Goal: Register for event/course

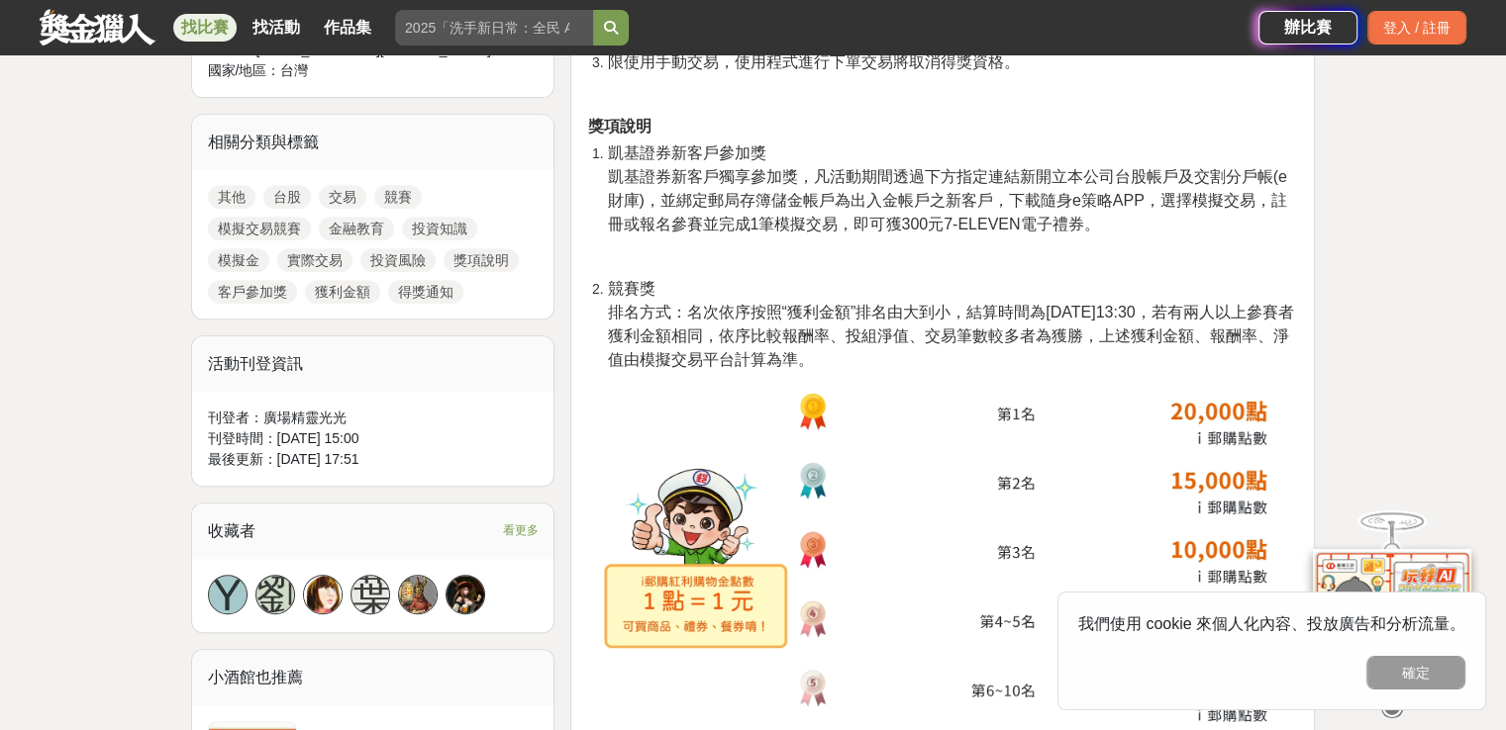
scroll to position [1178, 0]
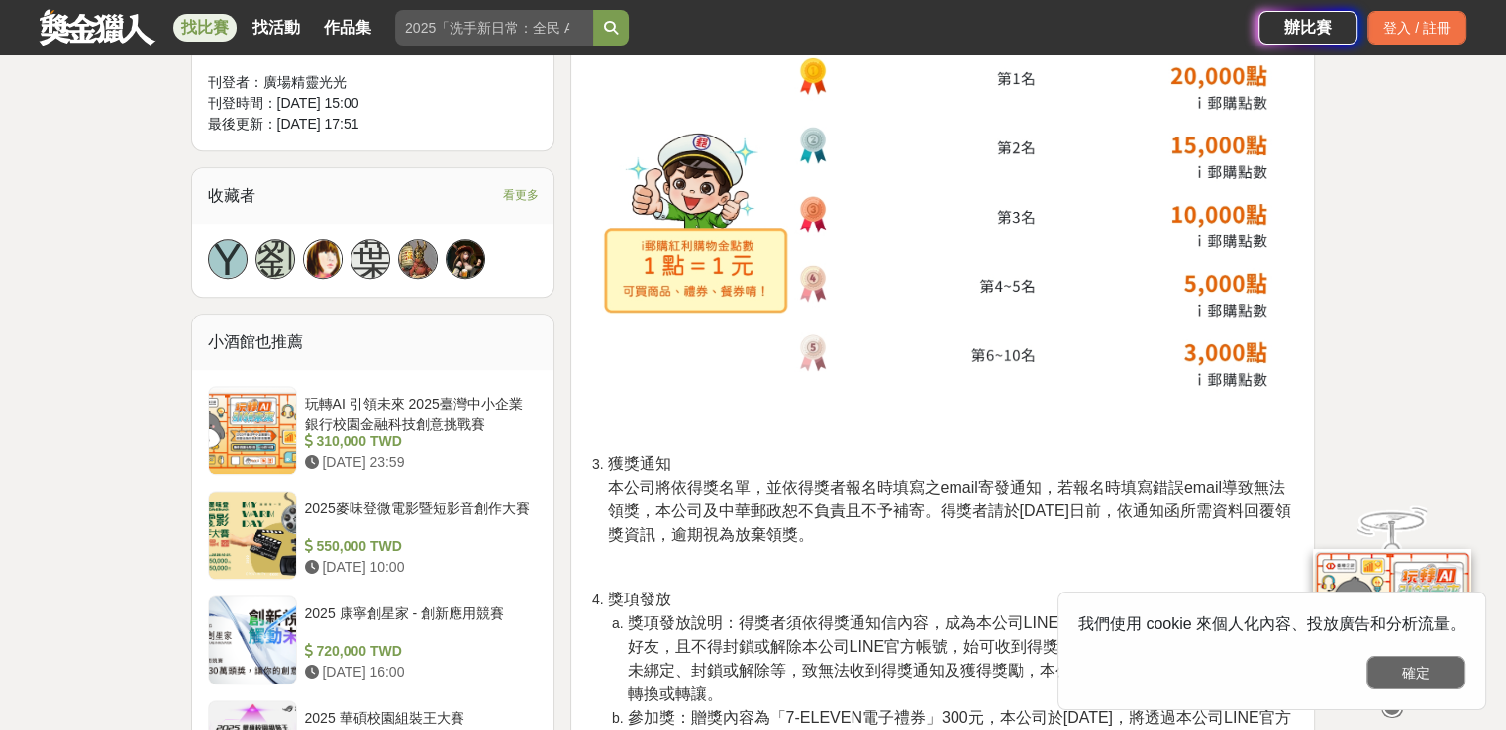
click at [1413, 672] on button "確定" at bounding box center [1415, 673] width 99 height 34
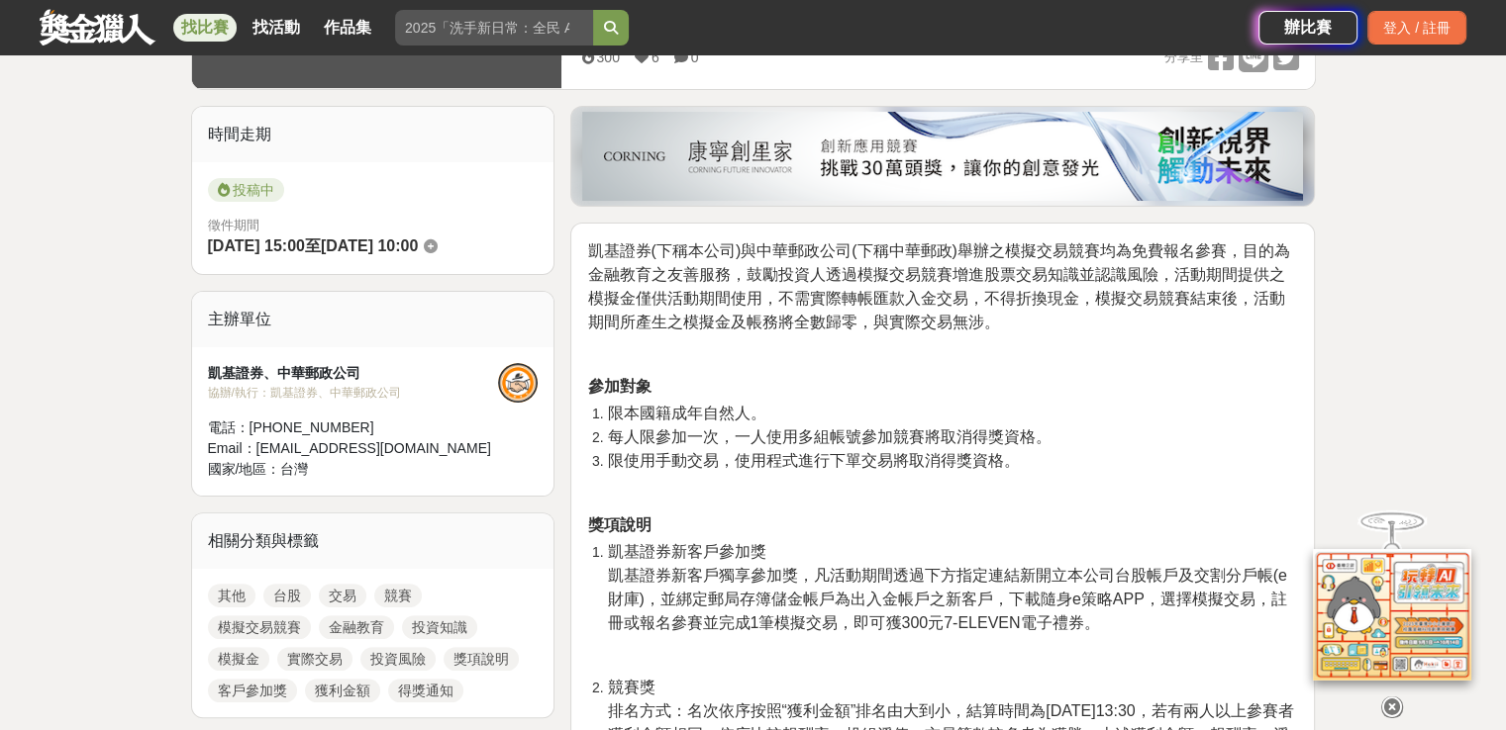
scroll to position [445, 0]
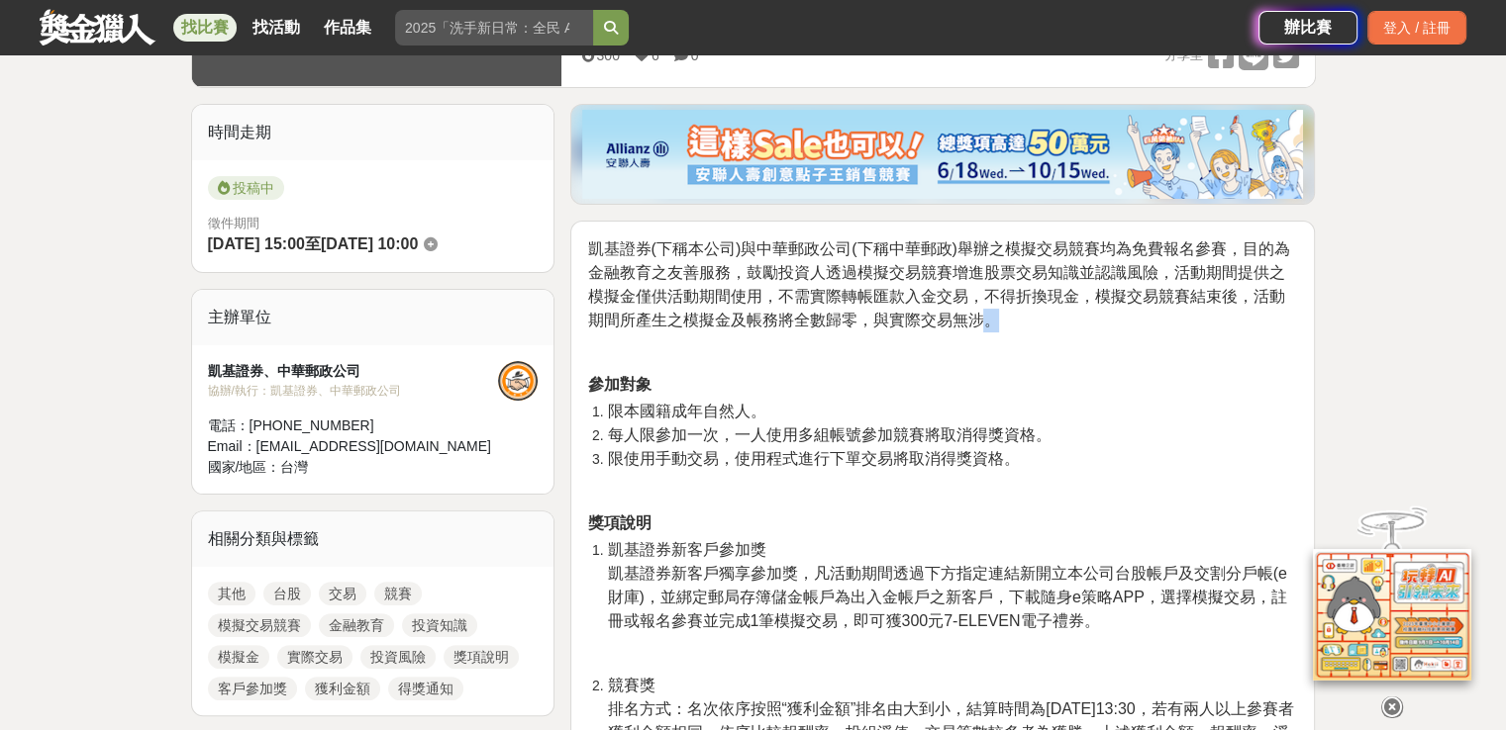
drag, startPoint x: 986, startPoint y: 311, endPoint x: 978, endPoint y: 326, distance: 16.8
click at [978, 326] on p "凱基證券(下稱本公司)與中華郵政公司(下稱中華郵政)舉辦之模擬交易競賽均為免費報名參賽，目的為金融教育之友善服務，鼓勵投資人透過模擬交易競賽增進股票交易知識並…" at bounding box center [942, 285] width 711 height 95
click at [978, 326] on span "凱基證券(下稱本公司)與中華郵政公司(下稱中華郵政)舉辦之模擬交易競賽均為免費報名參賽，目的為金融教育之友善服務，鼓勵投資人透過模擬交易競賽增進股票交易知識並…" at bounding box center [938, 285] width 702 height 88
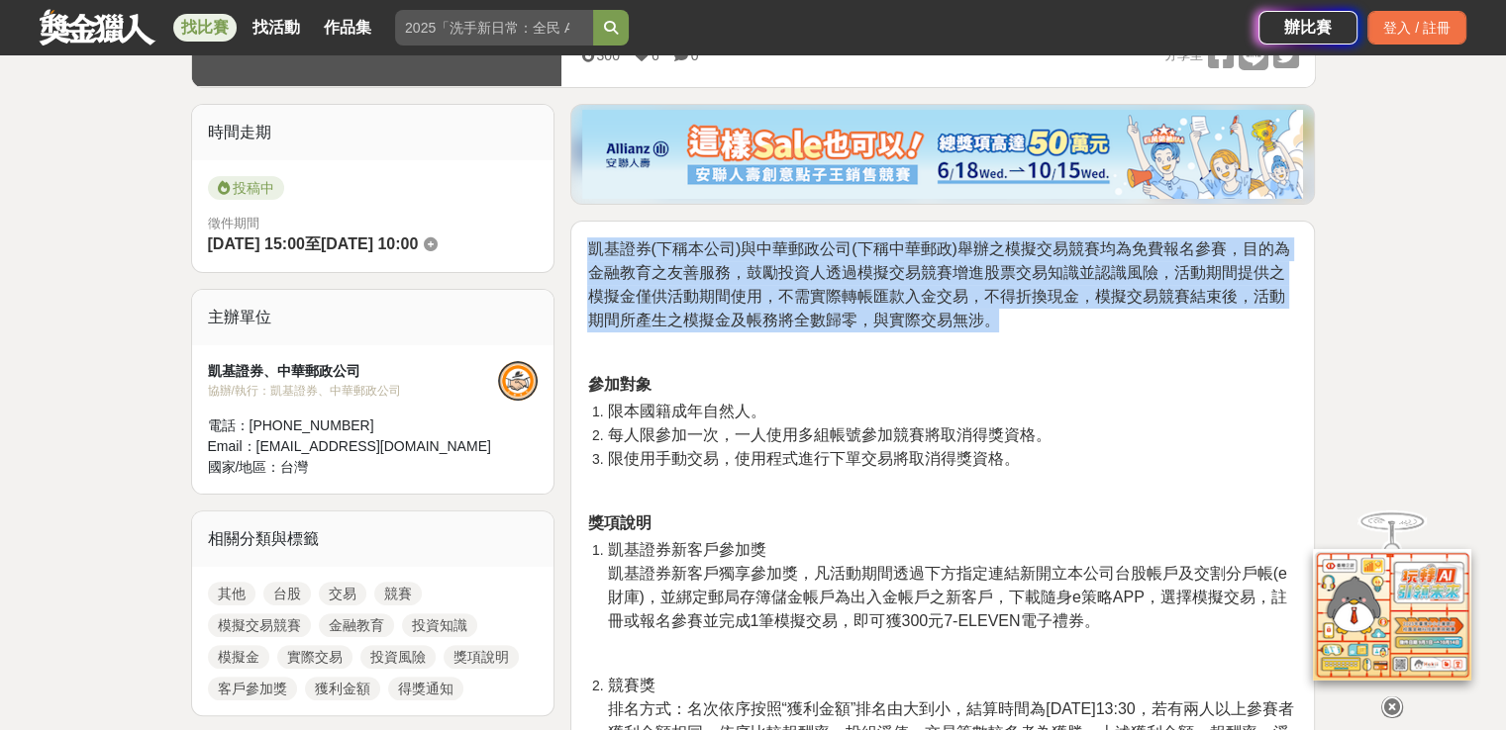
drag, startPoint x: 587, startPoint y: 249, endPoint x: 1065, endPoint y: 326, distance: 484.1
click at [1065, 326] on p "凱基證券(下稱本公司)與中華郵政公司(下稱中華郵政)舉辦之模擬交易競賽均為免費報名參賽，目的為金融教育之友善服務，鼓勵投資人透過模擬交易競賽增進股票交易知識並…" at bounding box center [942, 285] width 711 height 95
drag, startPoint x: 584, startPoint y: 244, endPoint x: 1049, endPoint y: 328, distance: 472.6
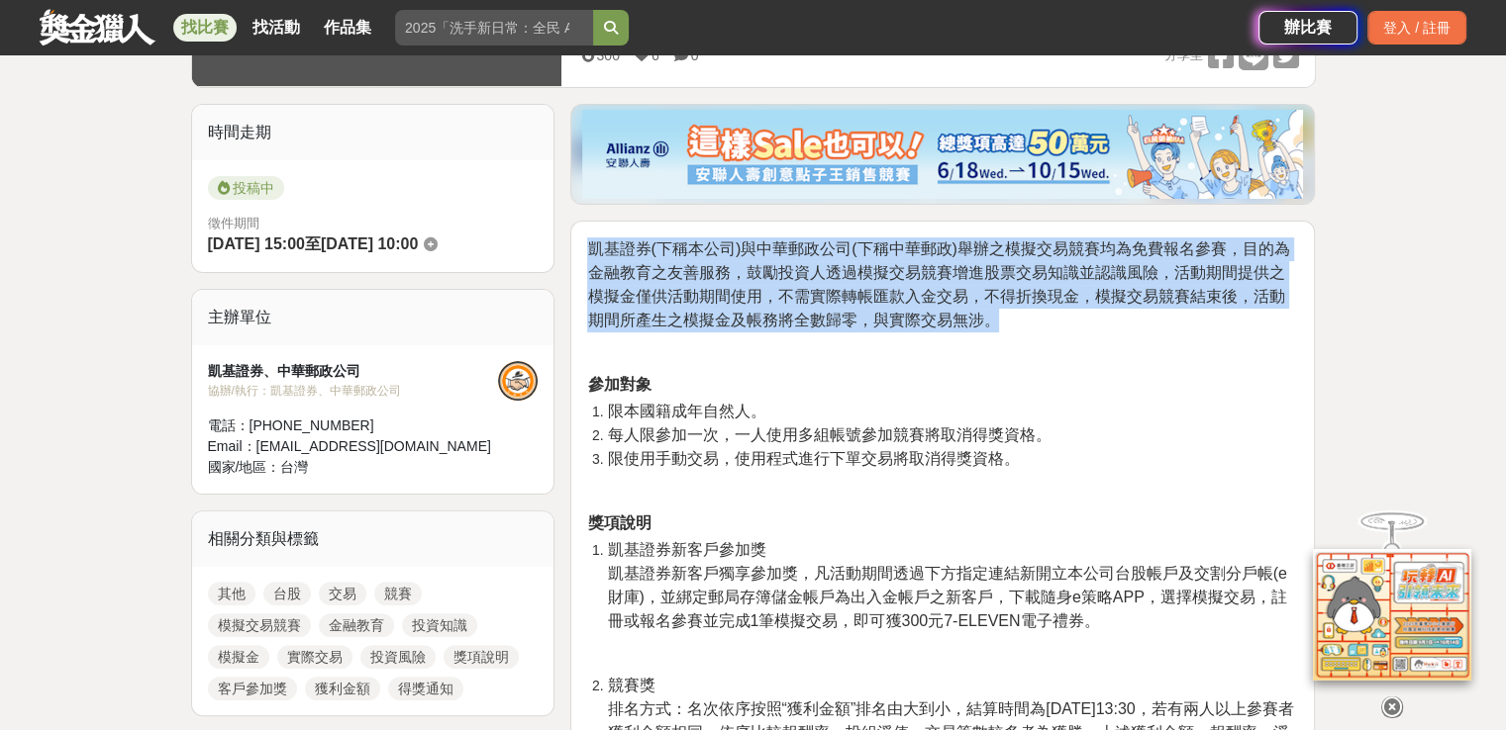
click at [1045, 328] on p "凱基證券(下稱本公司)與中華郵政公司(下稱中華郵政)舉辦之模擬交易競賽均為免費報名參賽，目的為金融教育之友善服務，鼓勵投資人透過模擬交易競賽增進股票交易知識並…" at bounding box center [942, 285] width 711 height 95
drag, startPoint x: 952, startPoint y: 306, endPoint x: 588, endPoint y: 242, distance: 369.9
click at [588, 242] on p "凱基證券(下稱本公司)與中華郵政公司(下稱中華郵政)舉辦之模擬交易競賽均為免費報名參賽，目的為金融教育之友善服務，鼓勵投資人透過模擬交易競賽增進股票交易知識並…" at bounding box center [942, 285] width 711 height 95
click at [588, 242] on span "凱基證券(下稱本公司)與中華郵政公司(下稱中華郵政)舉辦之模擬交易競賽均為免費報名參賽，目的為金融教育之友善服務，鼓勵投資人透過模擬交易競賽增進股票交易知識並…" at bounding box center [938, 285] width 702 height 88
drag, startPoint x: 588, startPoint y: 242, endPoint x: 1028, endPoint y: 318, distance: 447.0
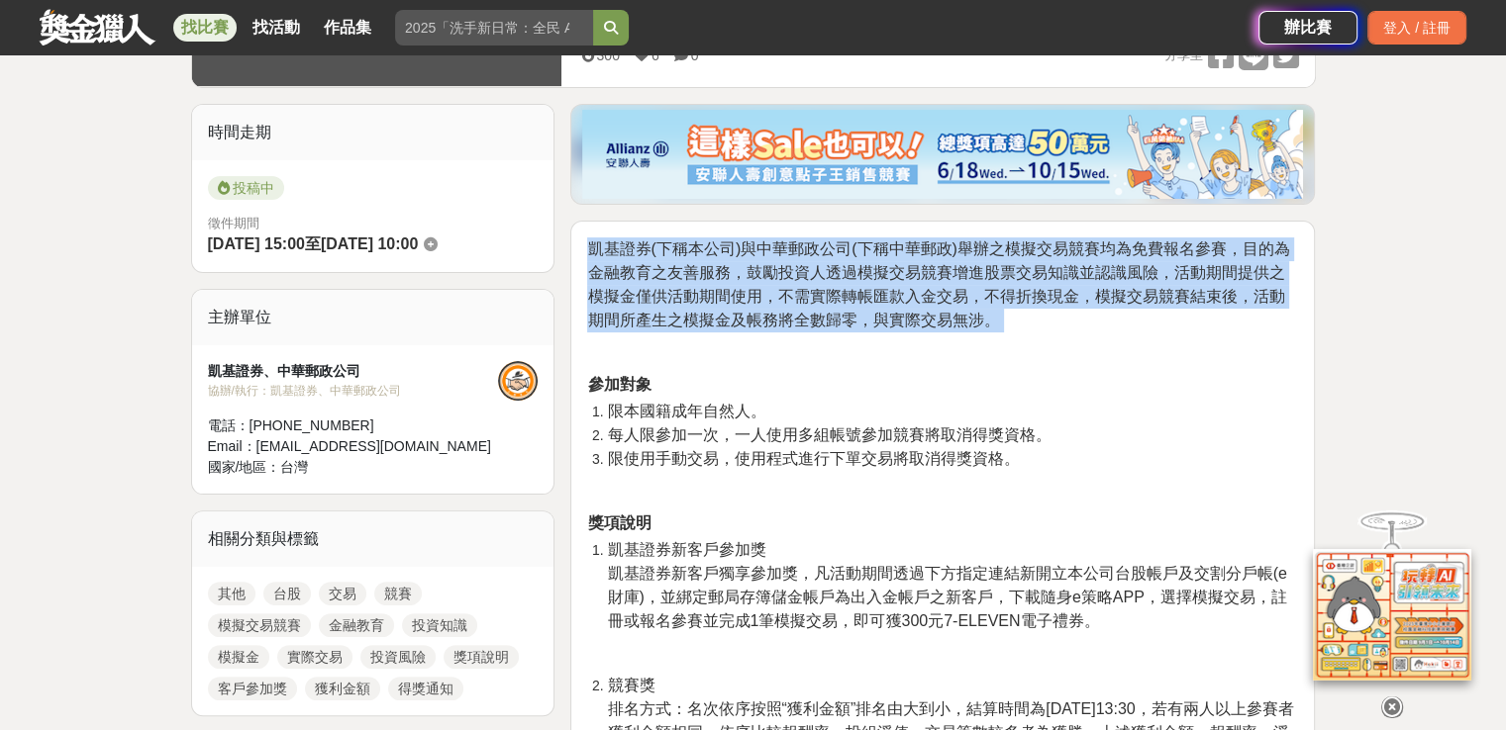
click at [1028, 318] on p "凱基證券(下稱本公司)與中華郵政公司(下稱中華郵政)舉辦之模擬交易競賽均為免費報名參賽，目的為金融教育之友善服務，鼓勵投資人透過模擬交易競賽增進股票交易知識並…" at bounding box center [942, 285] width 711 height 95
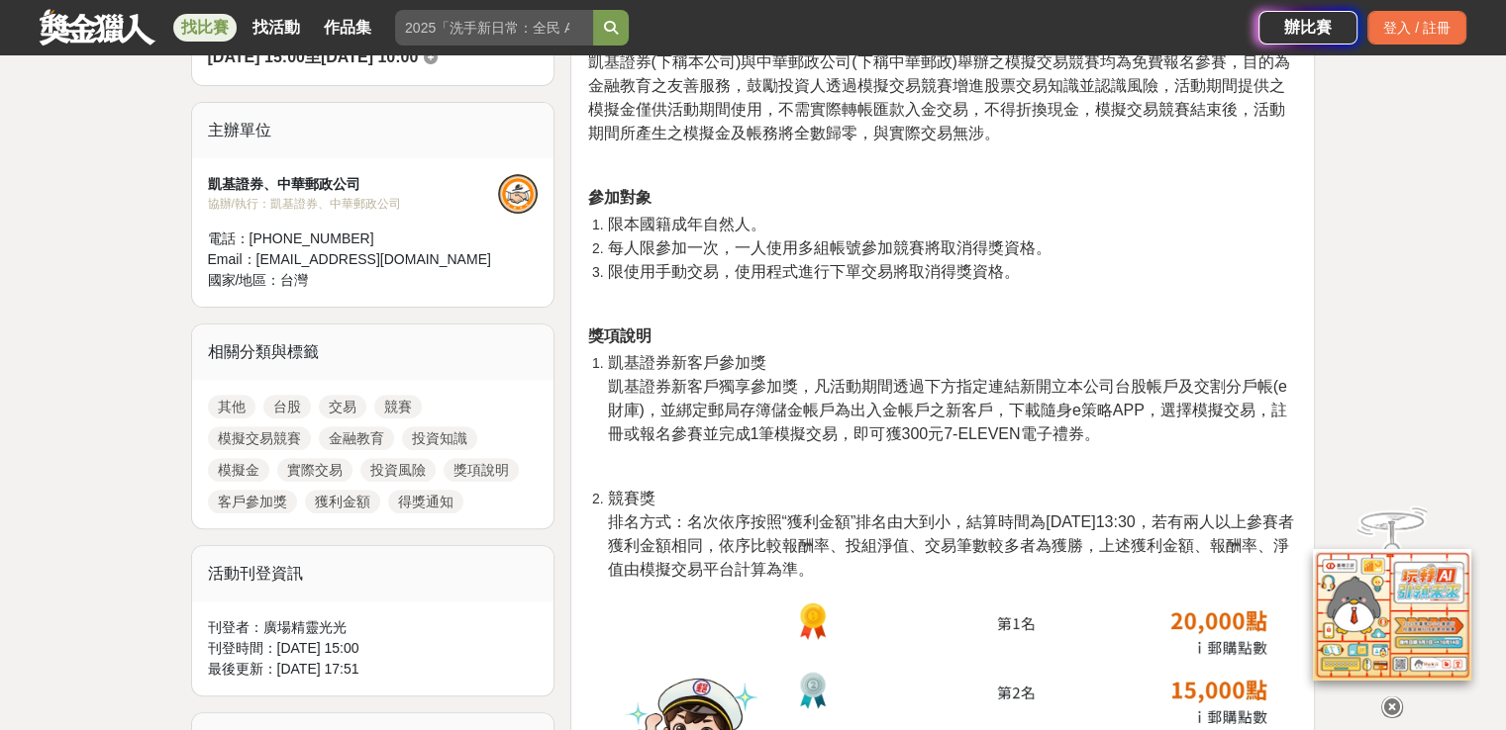
scroll to position [632, 0]
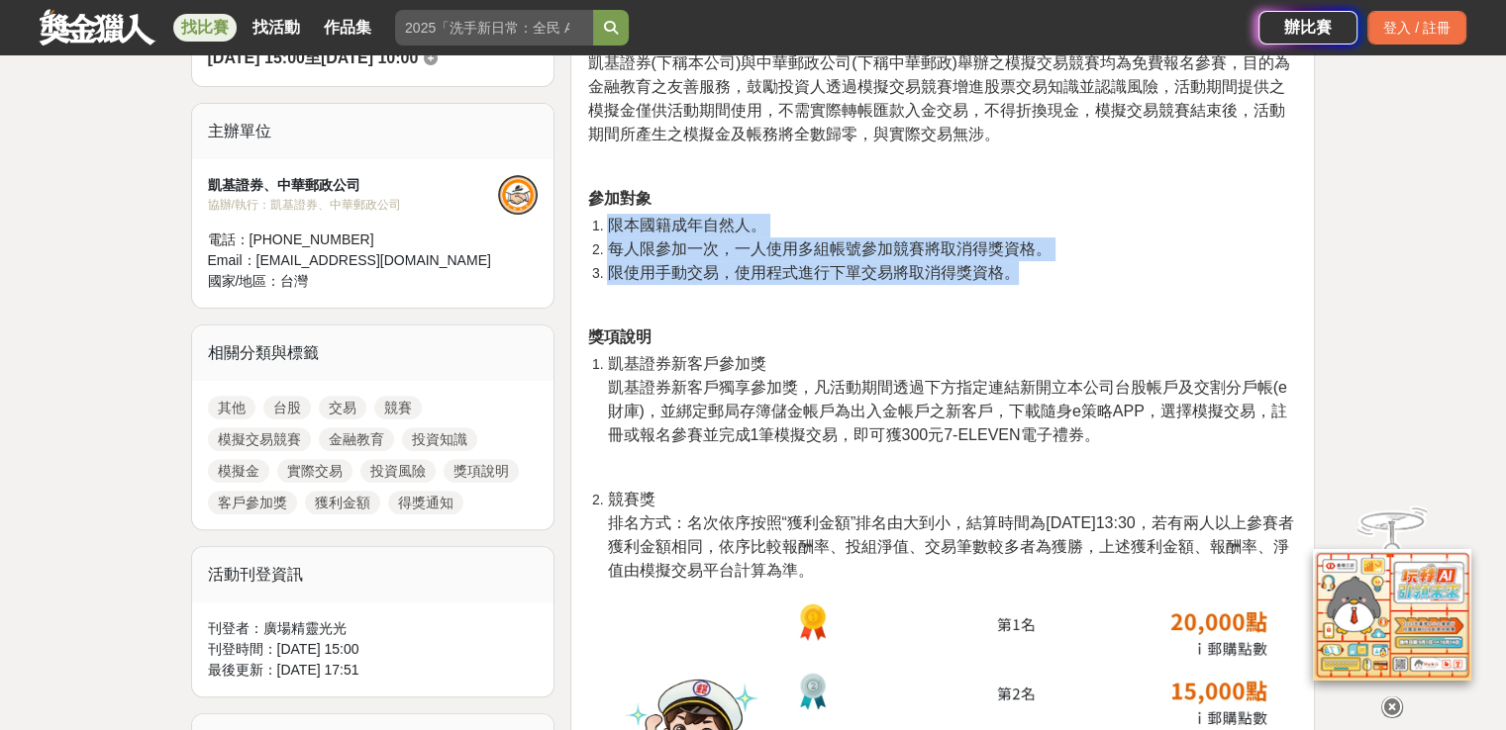
drag, startPoint x: 588, startPoint y: 223, endPoint x: 1019, endPoint y: 278, distance: 434.1
click at [1019, 278] on ol "限本國籍成年自然人。 每人限參加一次，一人使用多組帳號參加競賽將取消得獎資格。 限使用手動交易，使用程式進行下單交易將取消得獎資格。" at bounding box center [942, 249] width 711 height 71
click at [1019, 278] on li "限使用手動交易，使用程式進行下單交易將取消得獎資格。" at bounding box center [952, 273] width 691 height 24
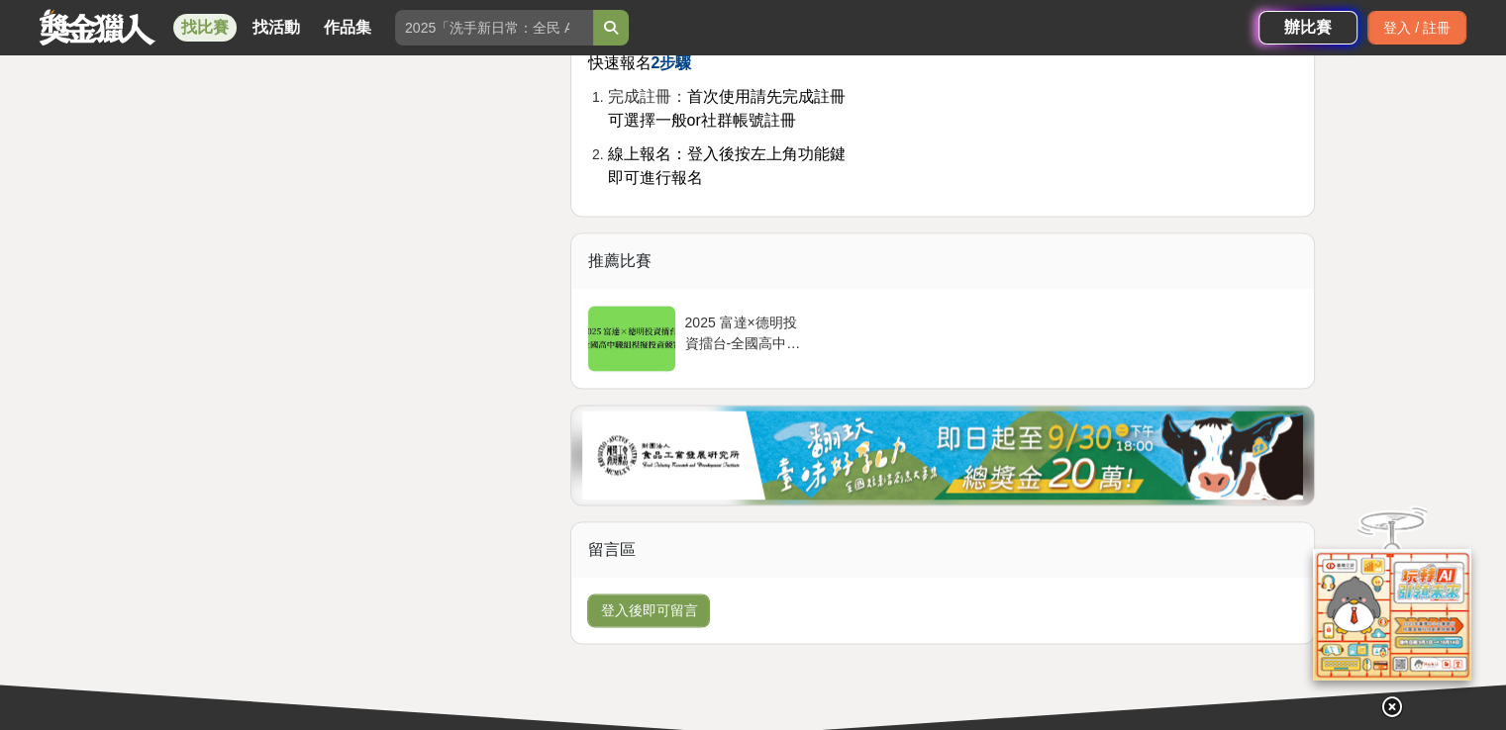
scroll to position [3146, 0]
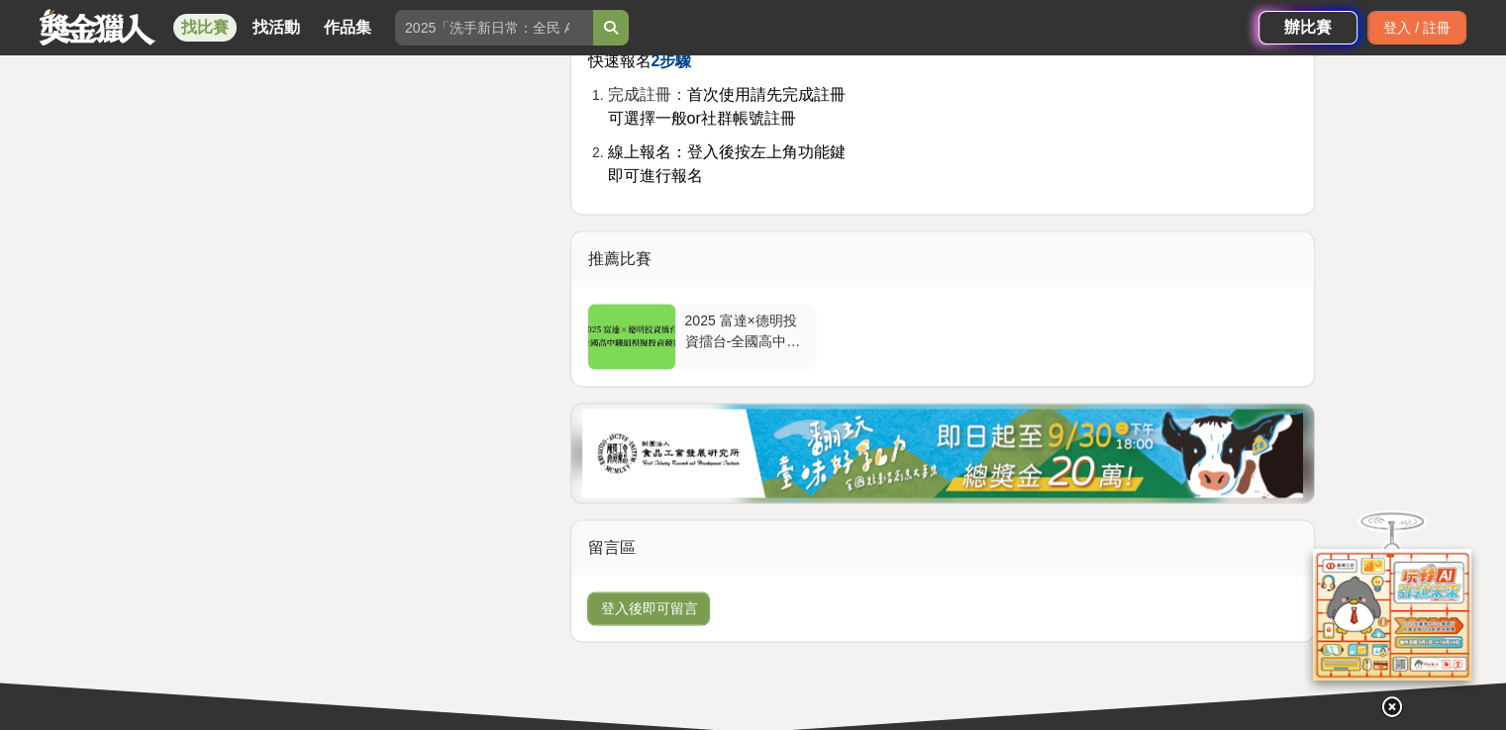
click at [765, 344] on div "2025 富達×德明投資擂台-全國高中職組模擬投資競賽" at bounding box center [746, 330] width 124 height 38
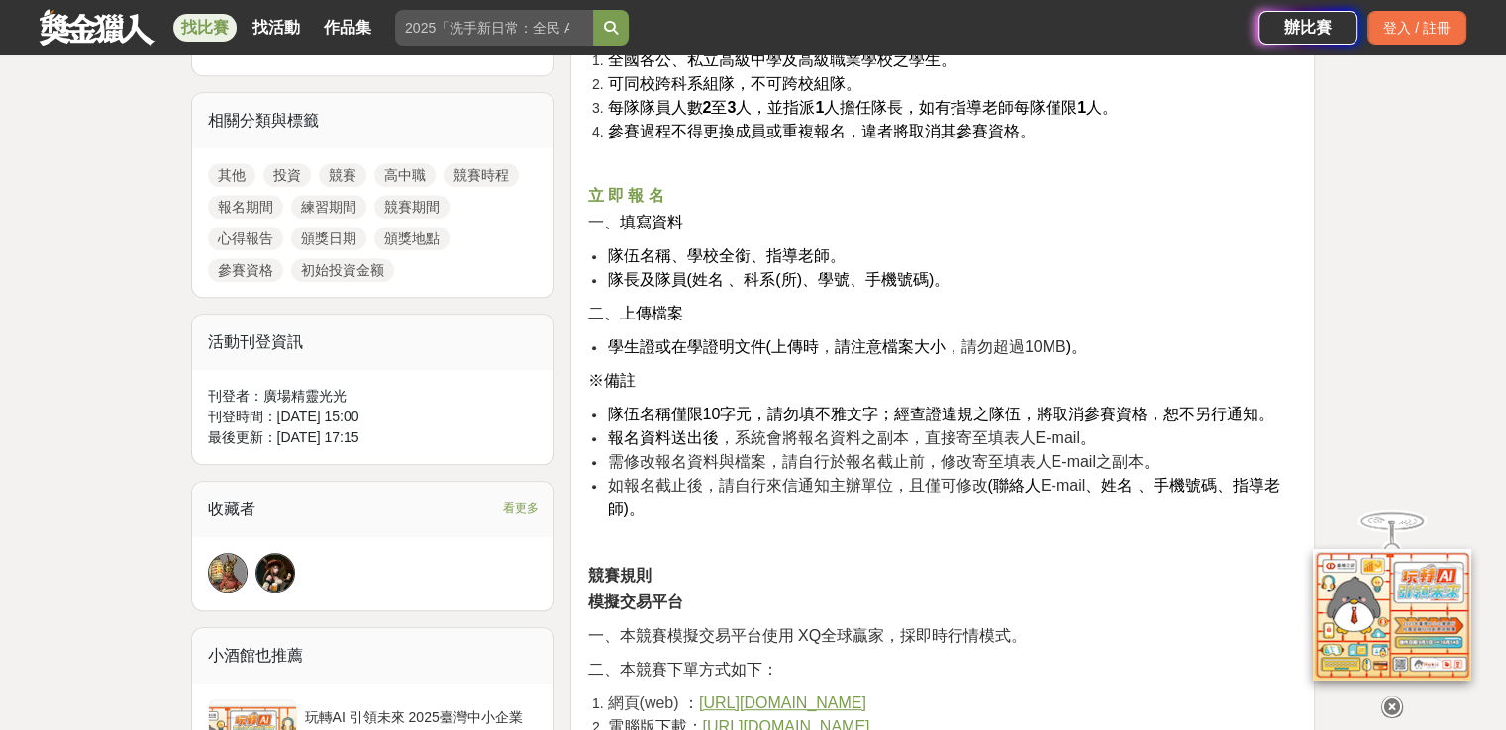
scroll to position [883, 0]
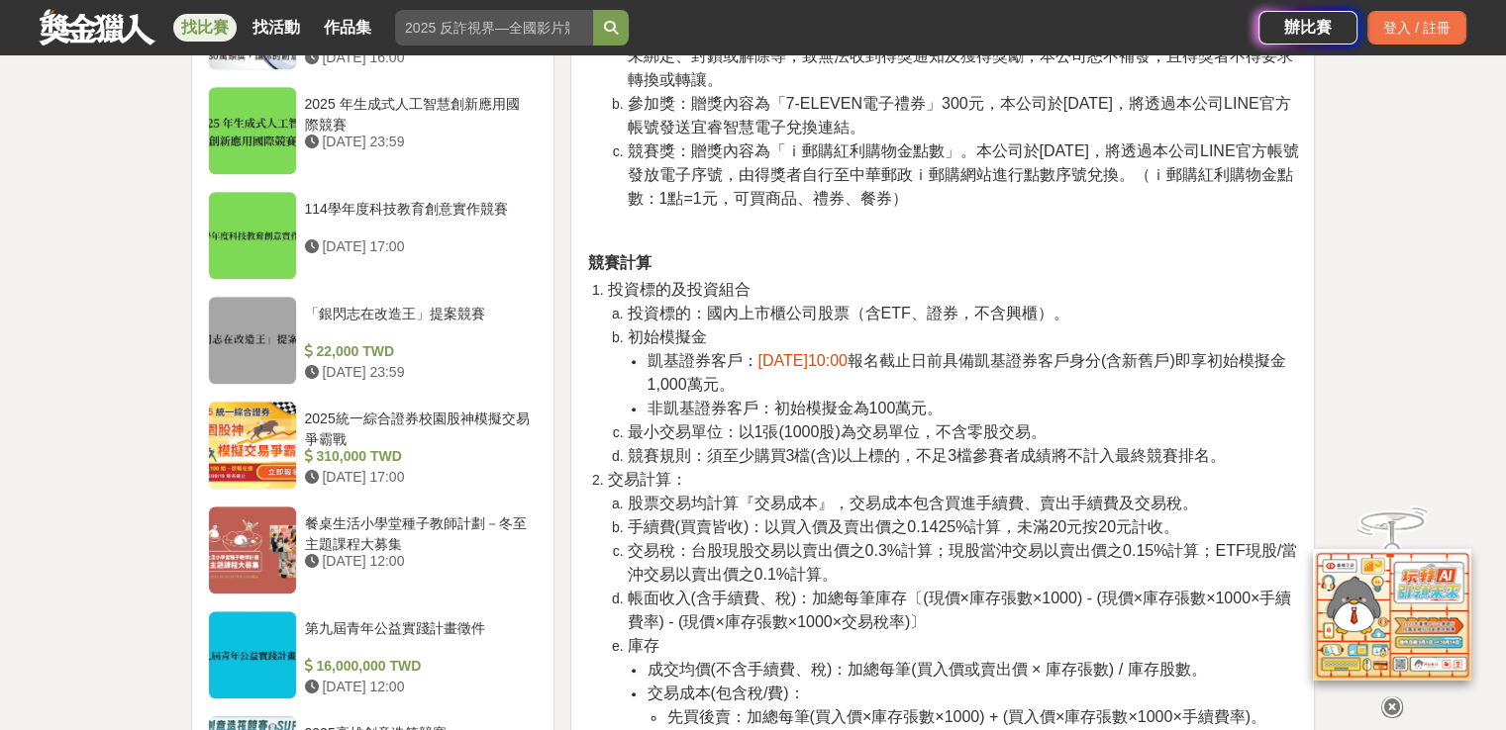
scroll to position [1687, 0]
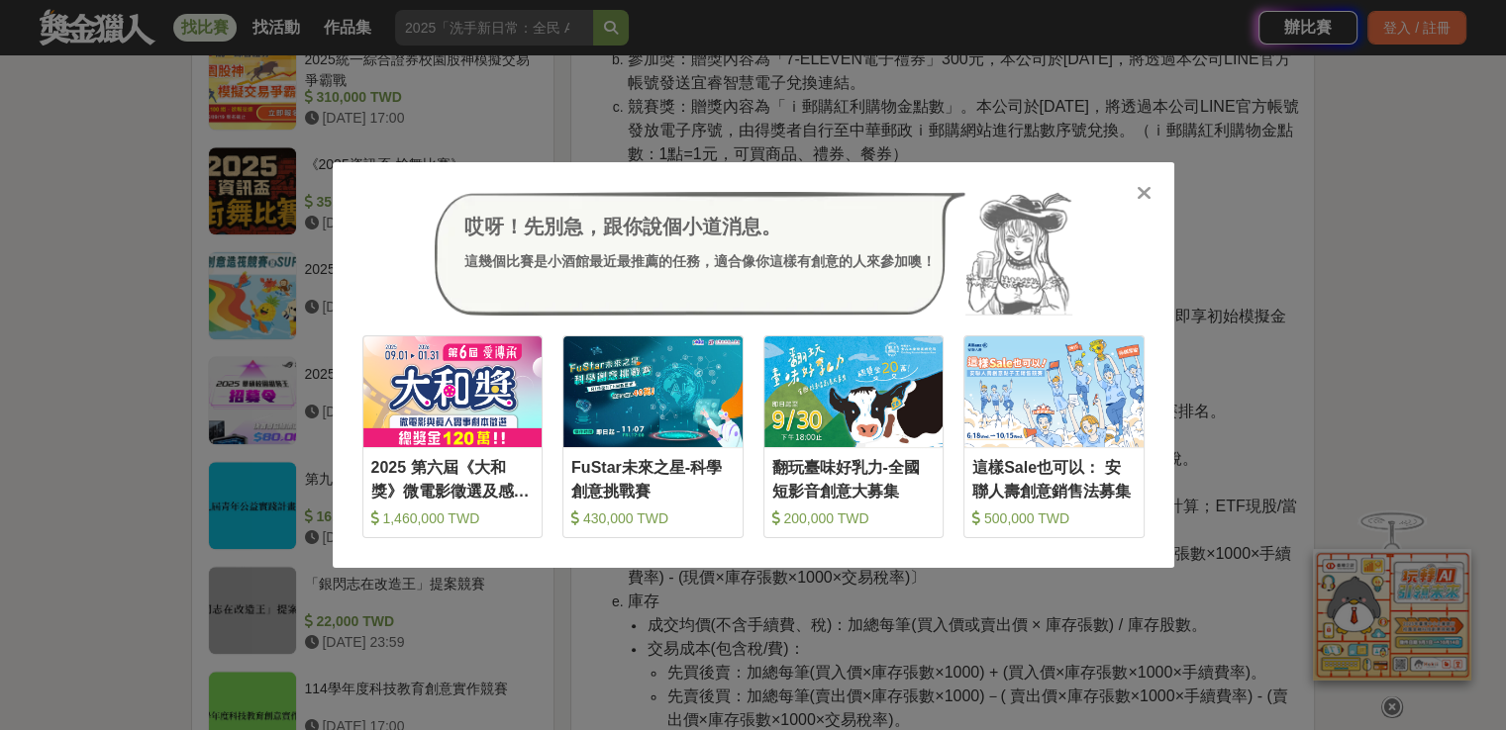
click at [1150, 192] on div at bounding box center [1144, 192] width 20 height 20
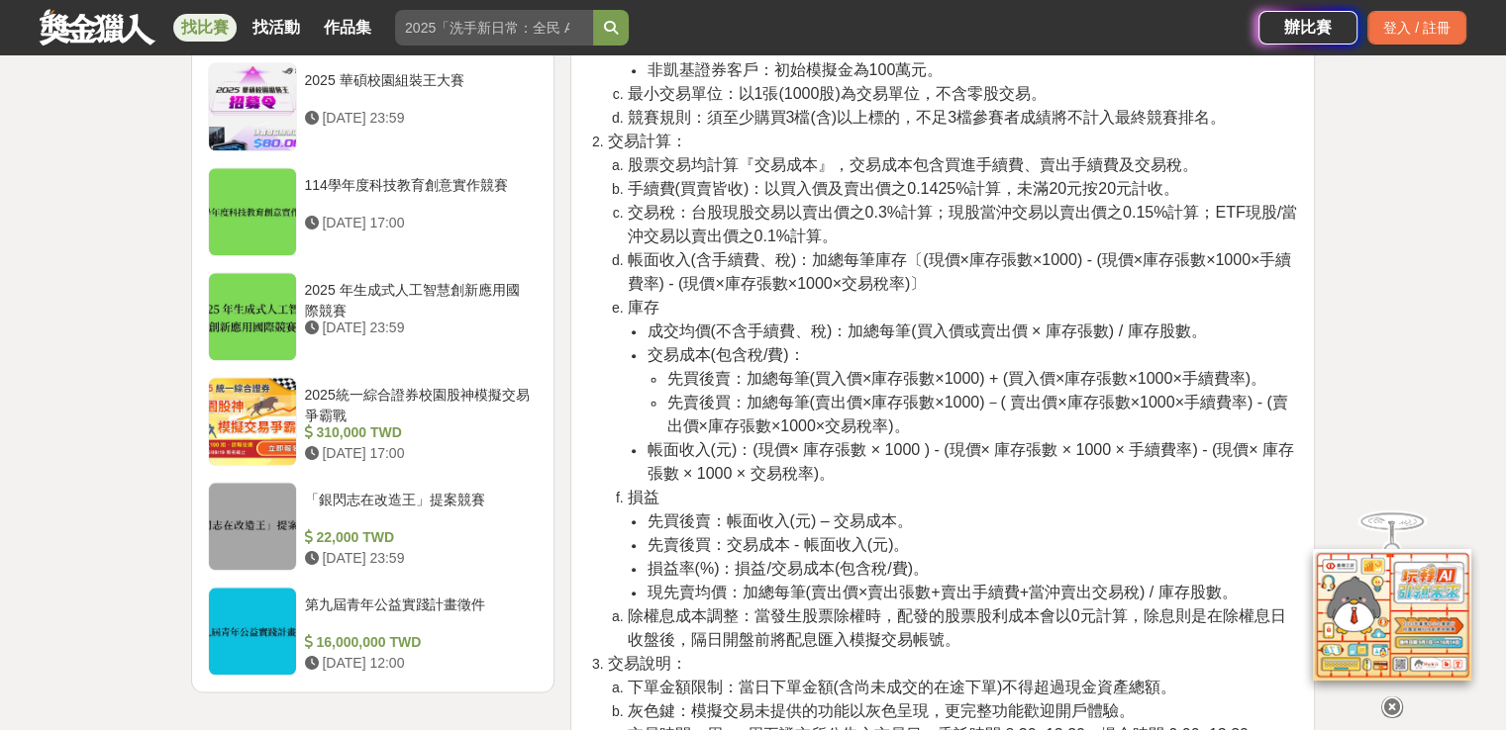
scroll to position [2155, 0]
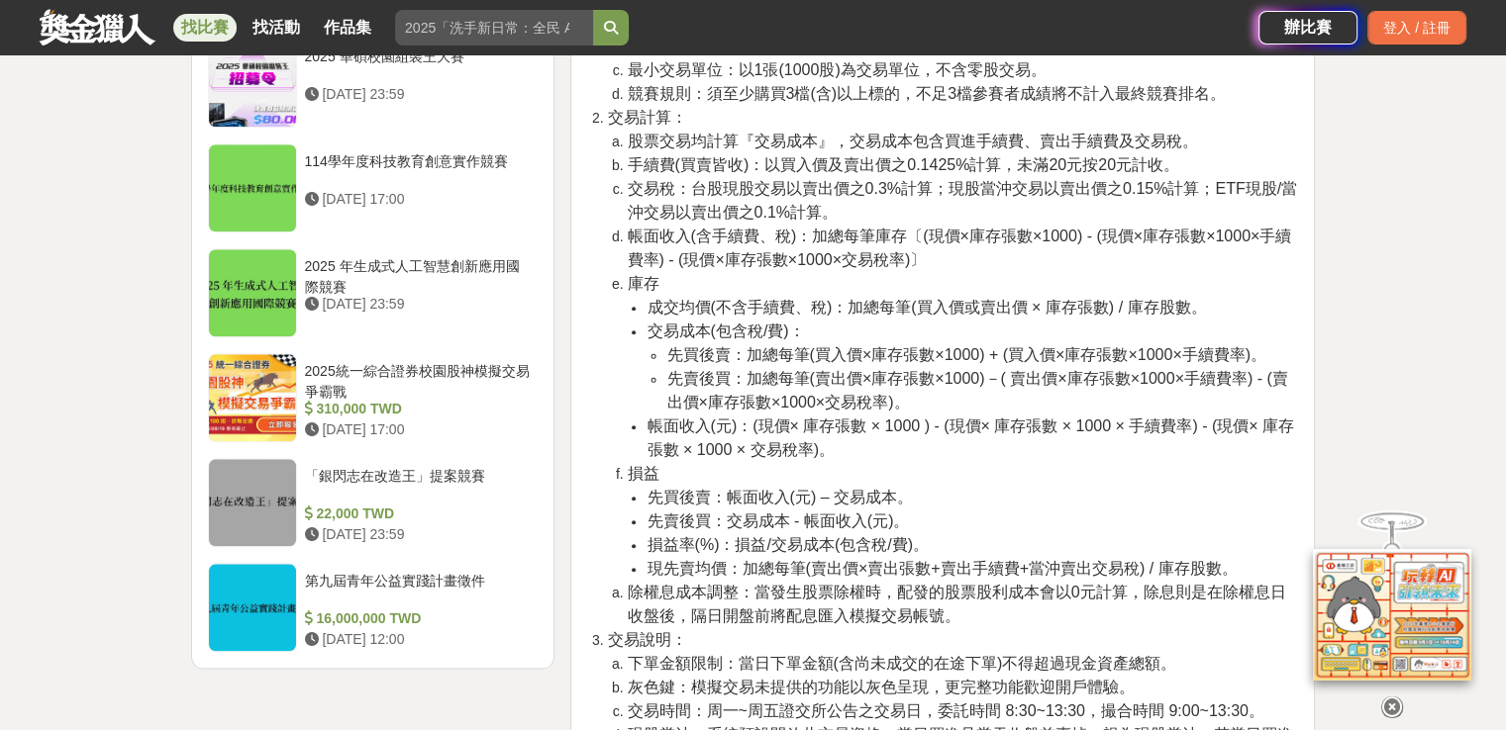
click at [1054, 430] on span "帳面收入(元)：(現價× 庫存張數 × 1000 ) - (現價× 庫存張數 × 1000 × 手續費率) - (現價× 庫存張數 × 1000 × 交易稅率…" at bounding box center [969, 438] width 646 height 41
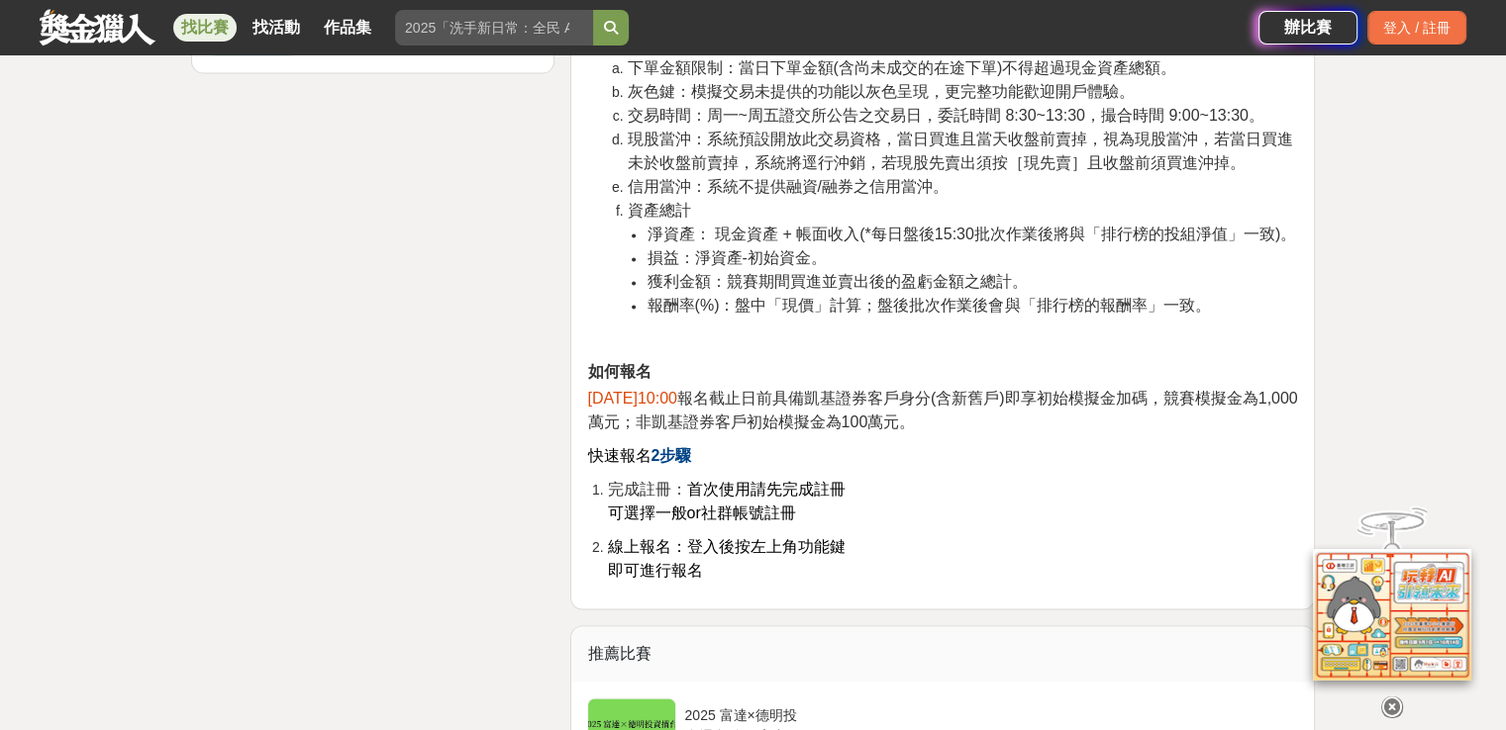
scroll to position [2749, 0]
